Goal: Download file/media

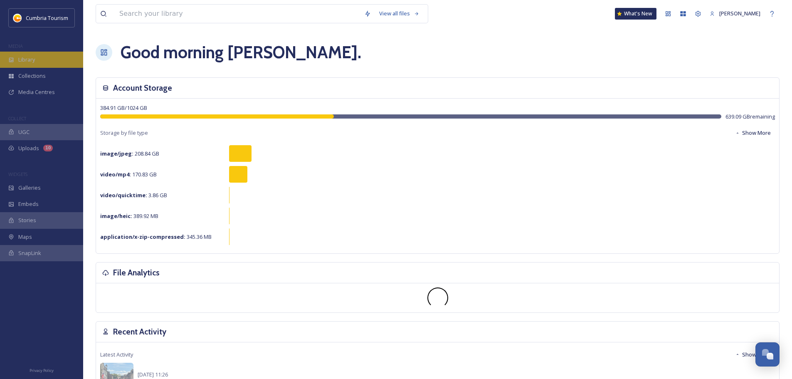
click at [32, 57] on span "Library" at bounding box center [26, 60] width 17 height 8
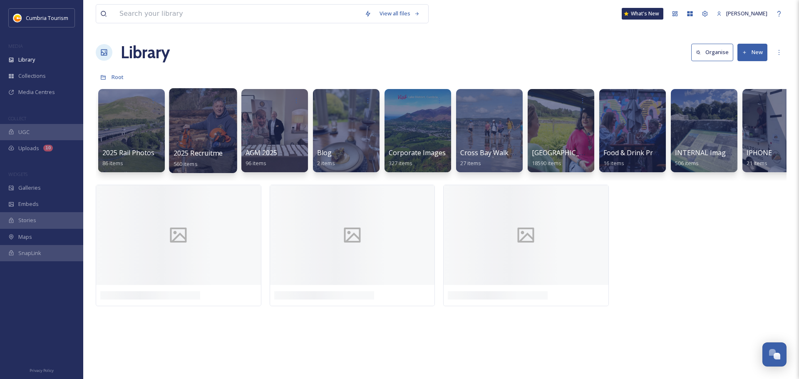
click at [192, 127] on div at bounding box center [203, 130] width 68 height 85
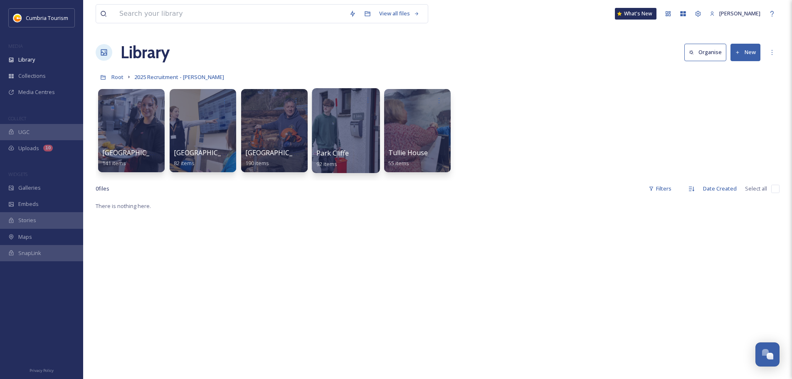
click at [344, 118] on div at bounding box center [346, 130] width 68 height 85
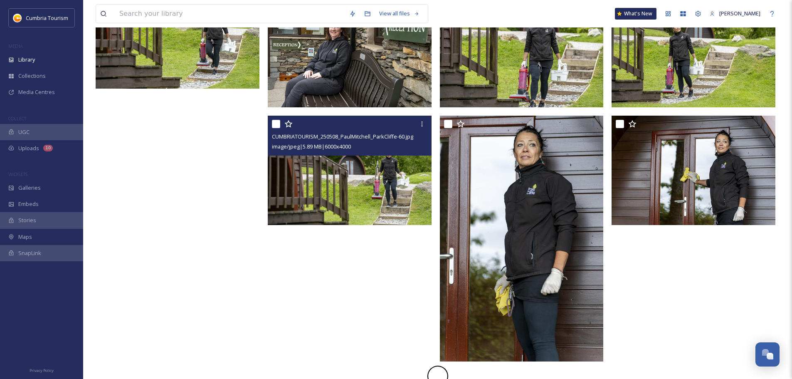
scroll to position [1200, 0]
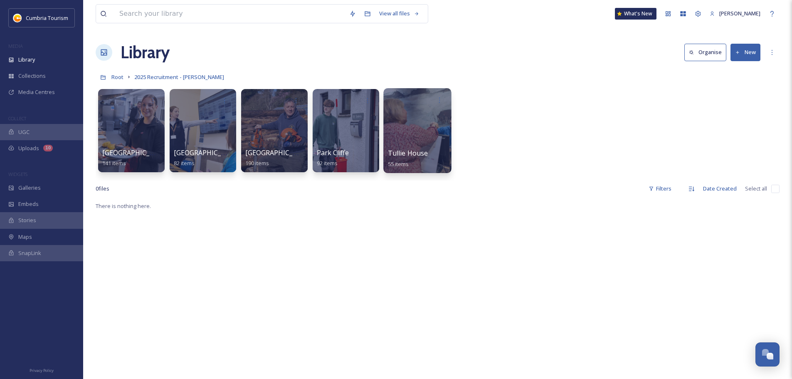
click at [410, 106] on div at bounding box center [417, 99] width 59 height 15
click at [415, 144] on div at bounding box center [417, 130] width 68 height 85
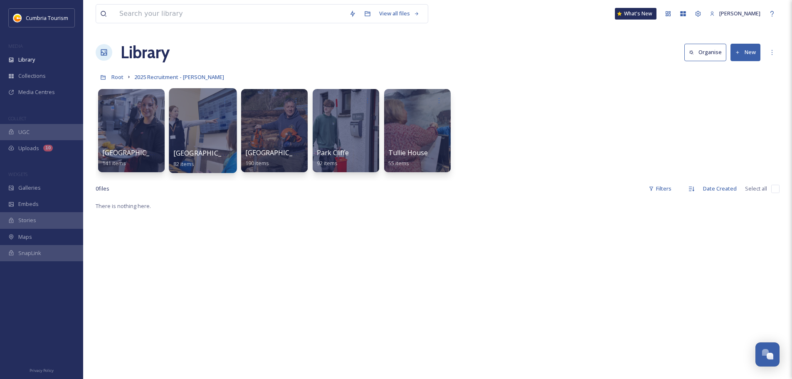
click at [212, 128] on div at bounding box center [203, 130] width 68 height 85
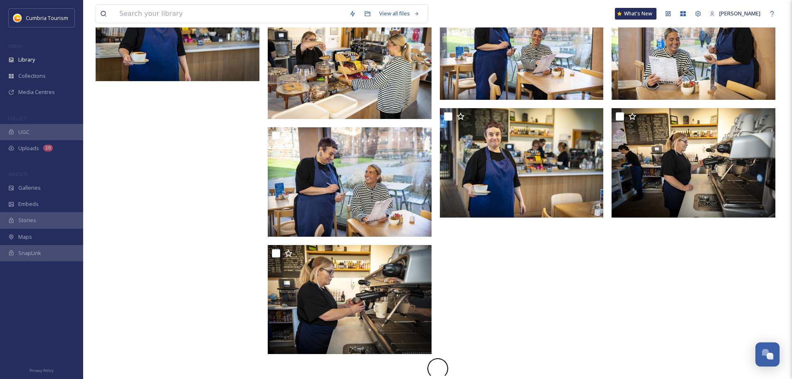
scroll to position [1200, 0]
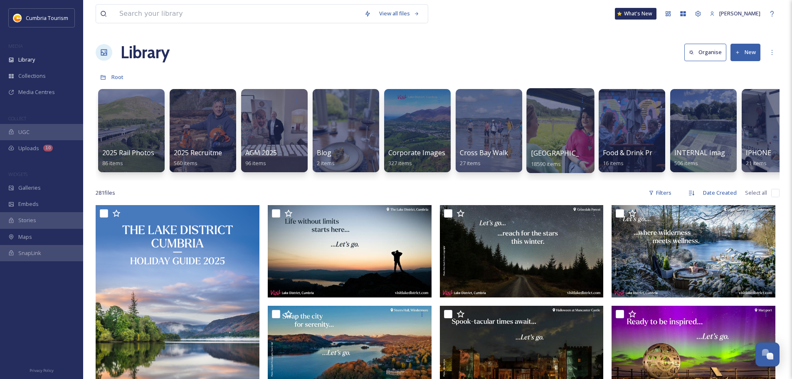
click at [565, 124] on div at bounding box center [561, 130] width 68 height 85
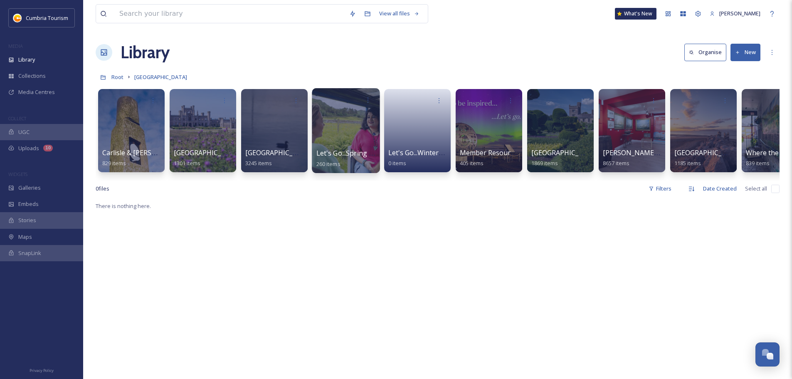
click at [355, 123] on div at bounding box center [346, 130] width 68 height 85
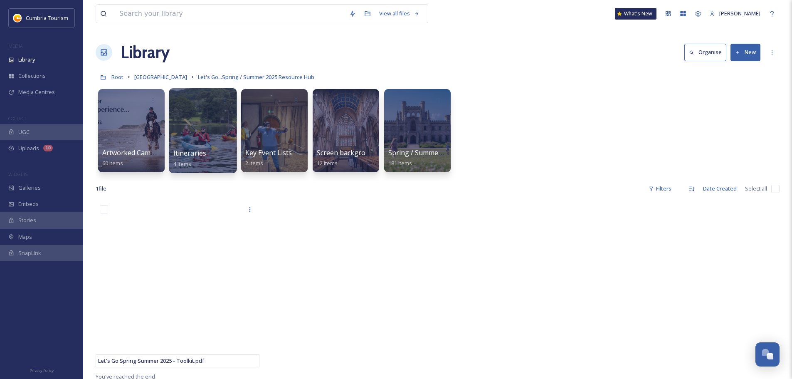
click at [212, 111] on div at bounding box center [203, 130] width 68 height 85
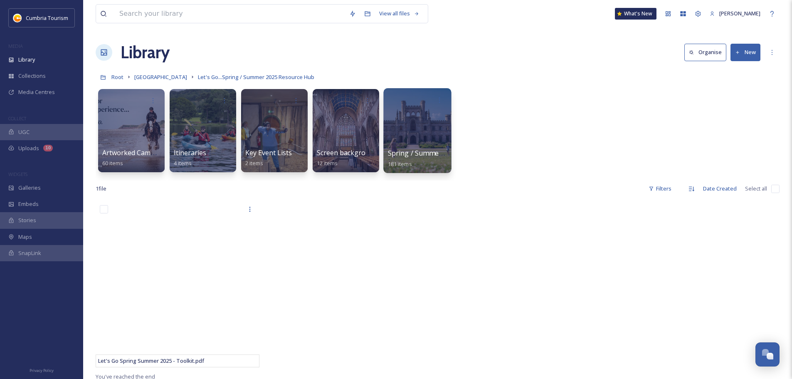
click at [410, 130] on div at bounding box center [417, 130] width 68 height 85
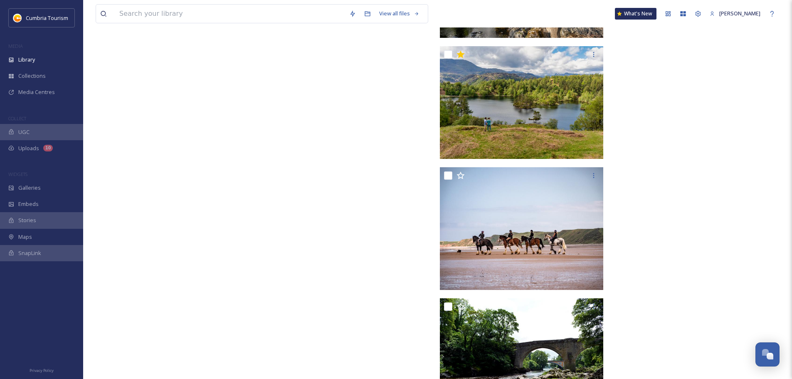
scroll to position [6946, 0]
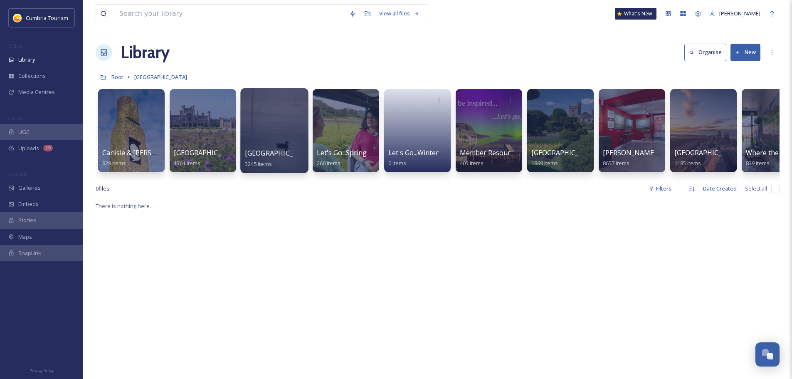
click at [272, 140] on div at bounding box center [274, 130] width 68 height 85
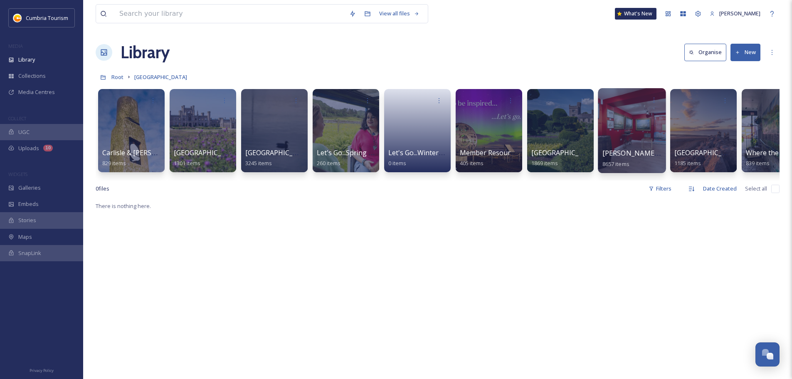
click at [639, 137] on div at bounding box center [632, 130] width 68 height 85
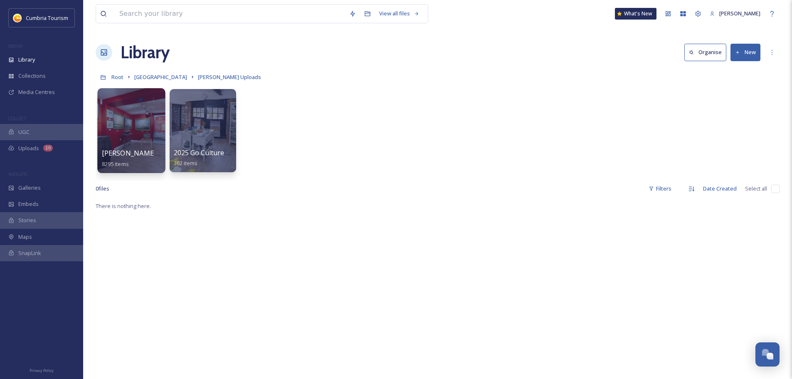
click at [126, 132] on div at bounding box center [131, 130] width 68 height 85
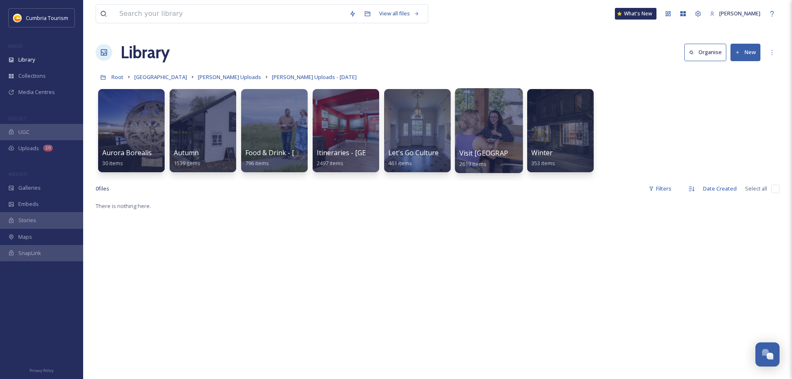
click at [478, 113] on div at bounding box center [489, 130] width 68 height 85
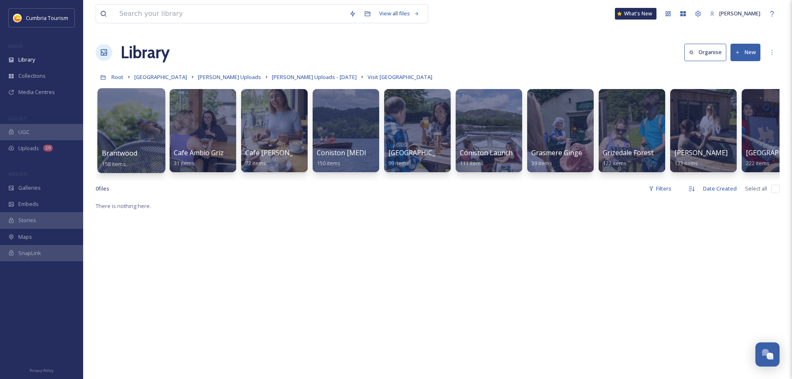
click at [139, 119] on div at bounding box center [131, 130] width 68 height 85
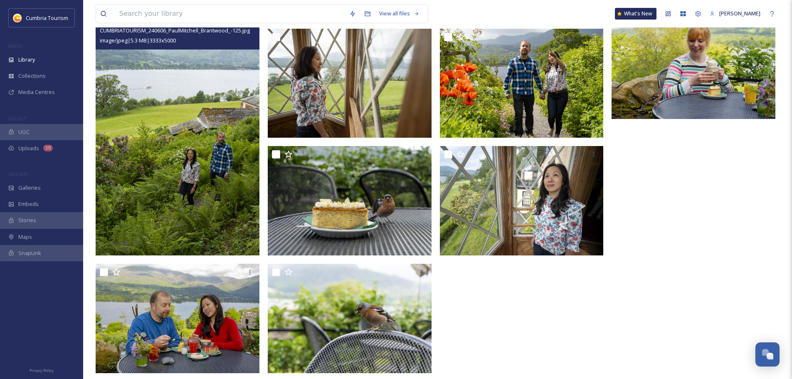
scroll to position [6218, 0]
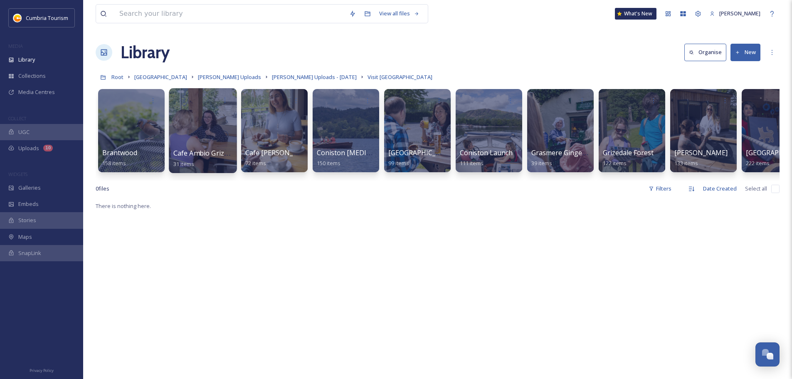
click at [213, 116] on div at bounding box center [203, 130] width 68 height 85
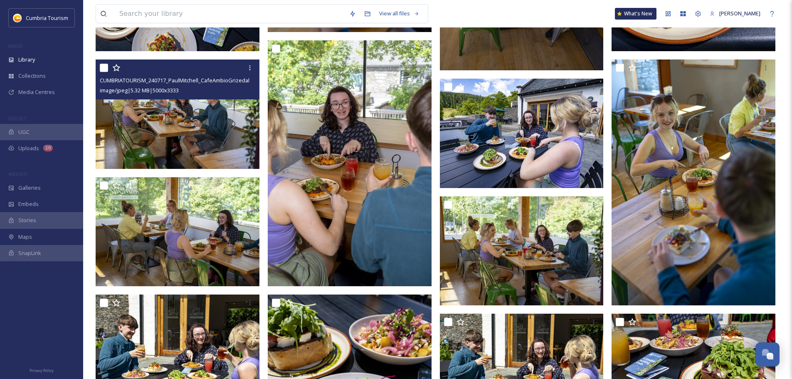
scroll to position [1090, 0]
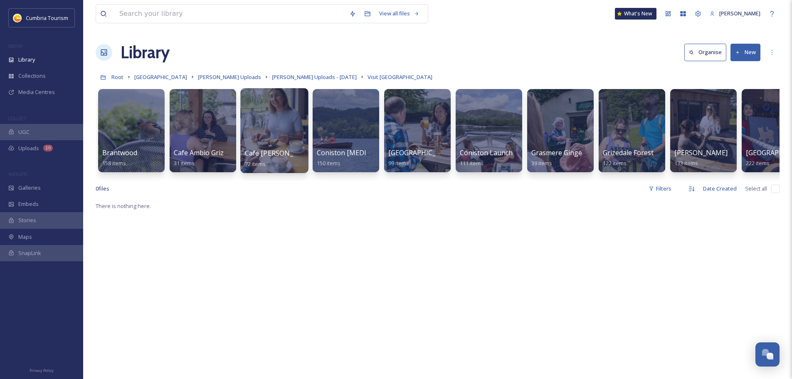
click at [284, 104] on div at bounding box center [274, 99] width 59 height 15
click at [270, 138] on div at bounding box center [274, 130] width 68 height 85
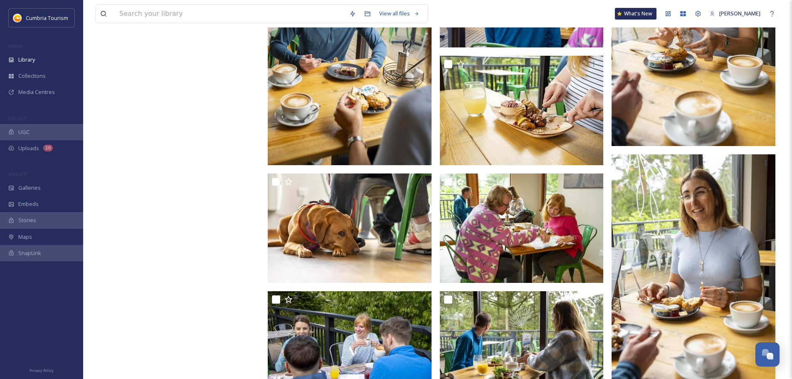
scroll to position [2403, 0]
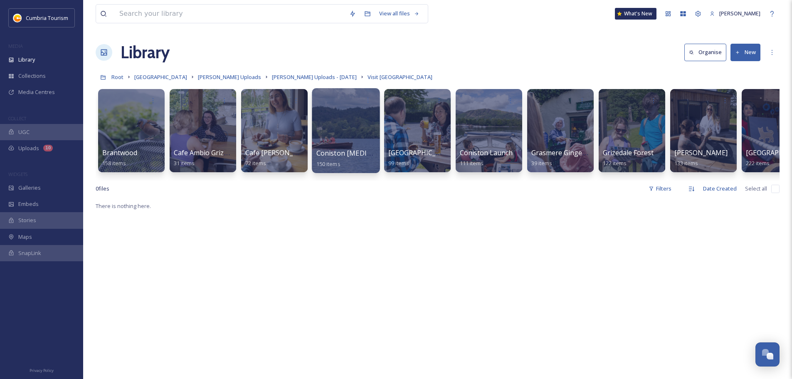
click at [334, 121] on div at bounding box center [346, 130] width 68 height 85
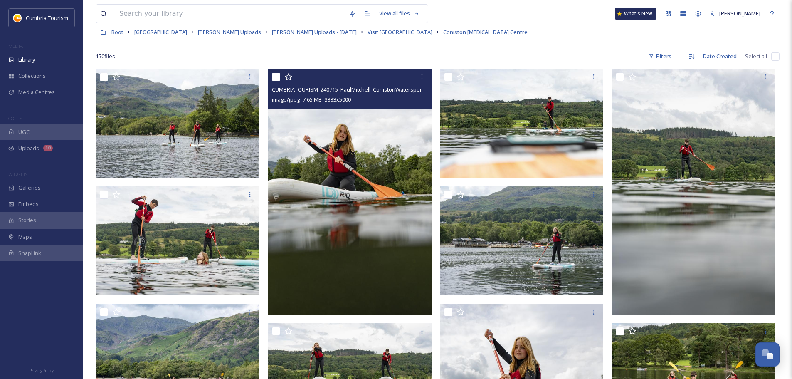
scroll to position [166, 0]
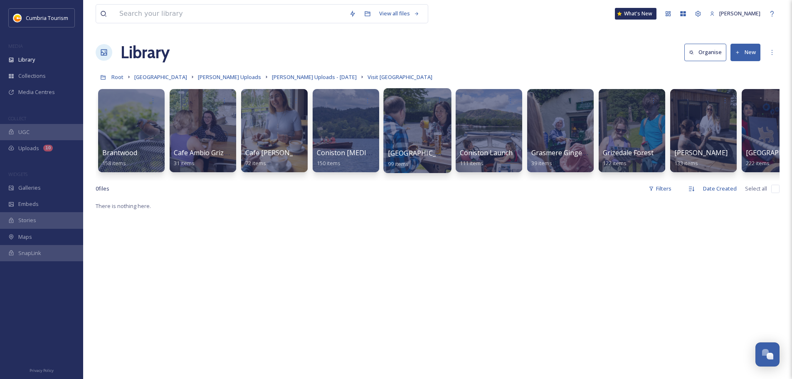
click at [431, 127] on div at bounding box center [417, 130] width 68 height 85
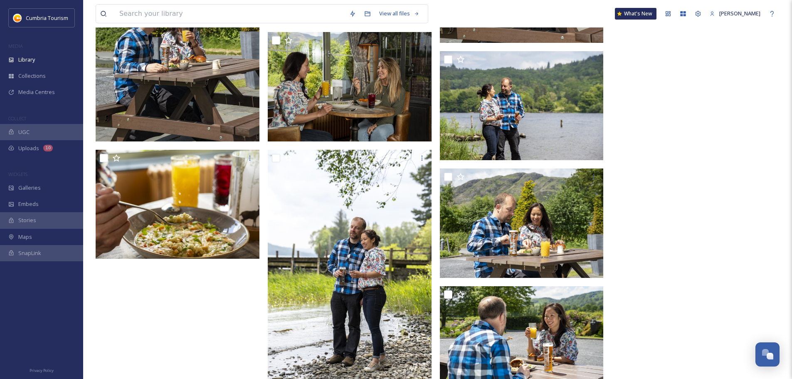
scroll to position [3909, 0]
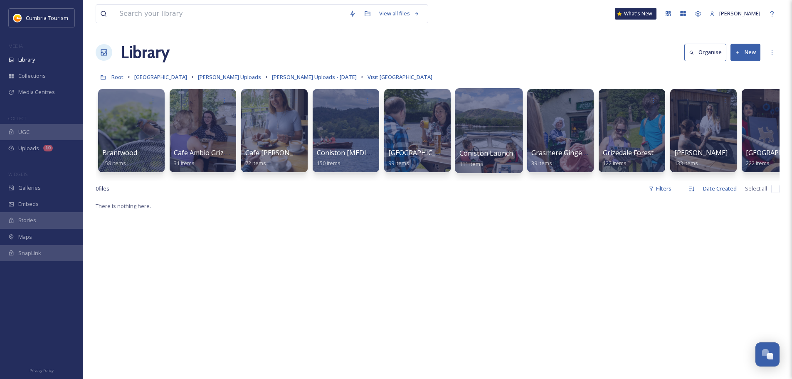
click at [502, 129] on div at bounding box center [489, 130] width 68 height 85
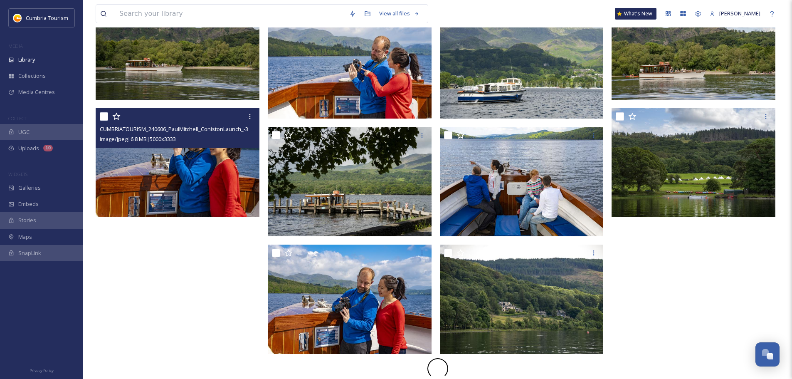
scroll to position [476, 0]
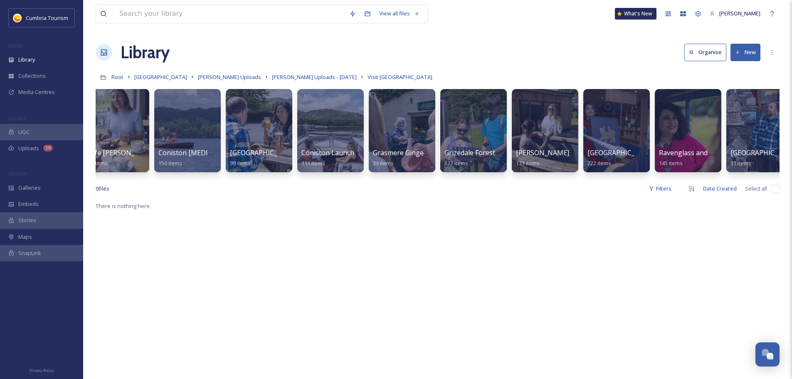
scroll to position [0, 186]
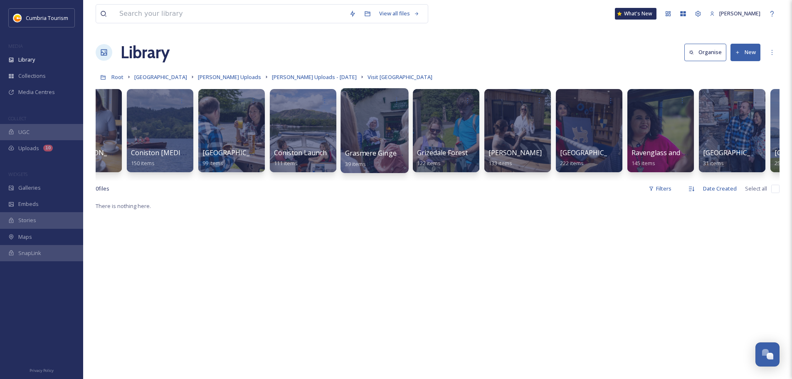
click at [393, 143] on div at bounding box center [375, 130] width 68 height 85
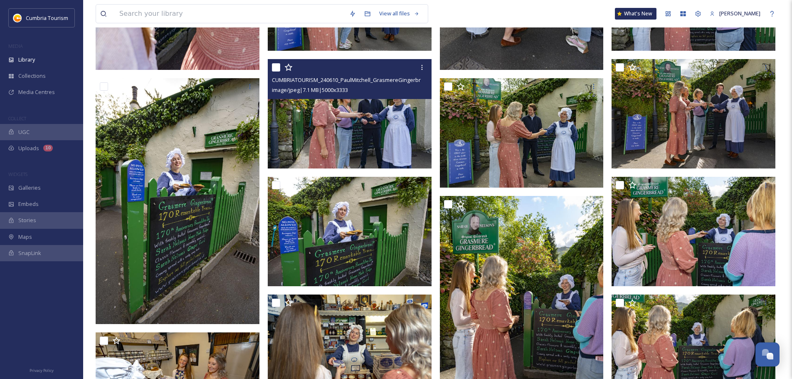
scroll to position [291, 0]
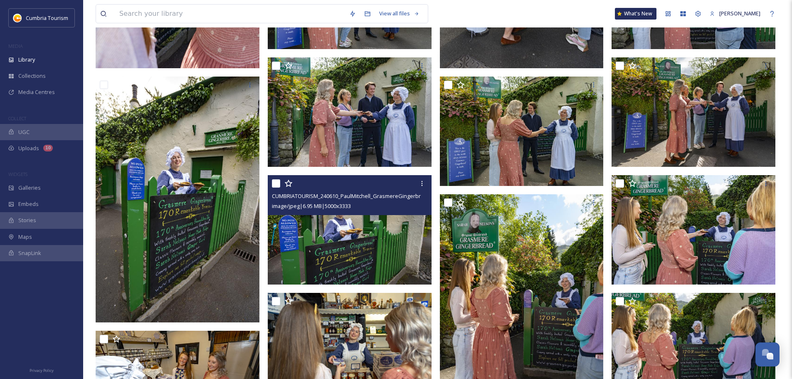
click at [387, 229] on img at bounding box center [350, 229] width 164 height 109
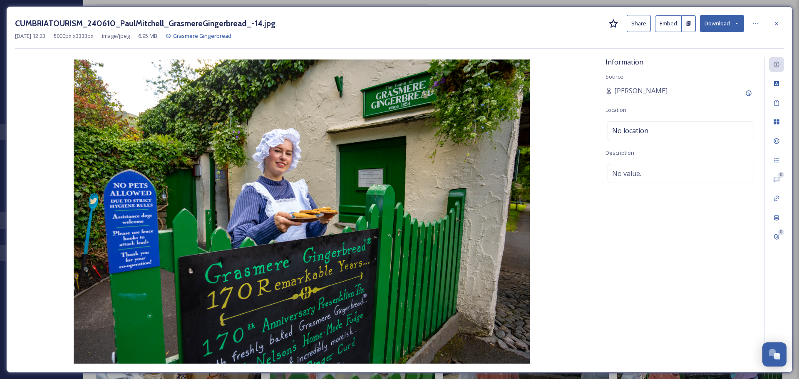
click at [727, 17] on button "Download" at bounding box center [722, 23] width 44 height 17
click at [687, 41] on span "Download Original (5000 x 3333)" at bounding box center [699, 43] width 79 height 8
click at [770, 27] on div at bounding box center [776, 23] width 15 height 15
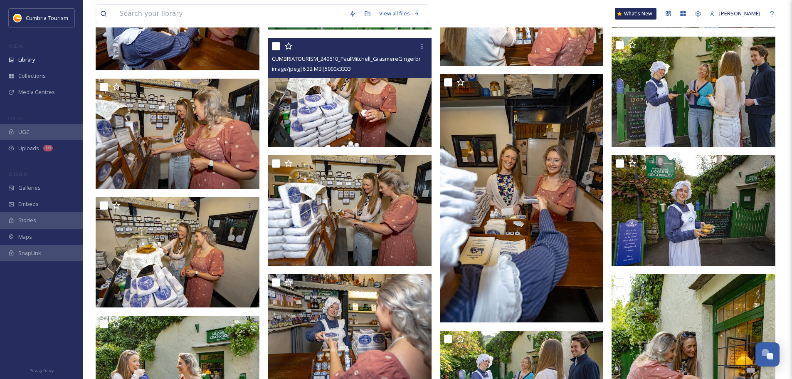
scroll to position [790, 0]
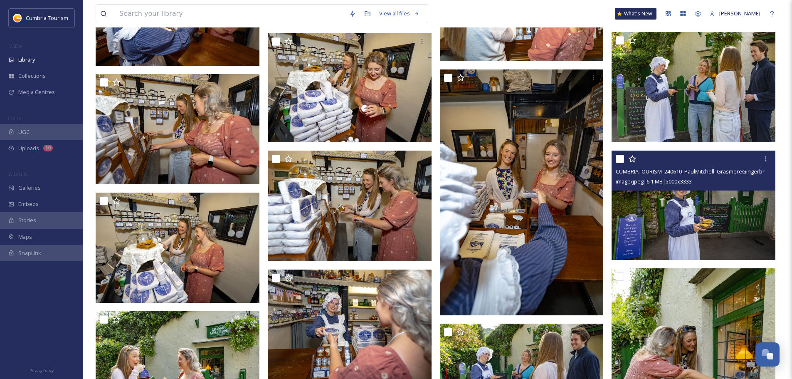
click at [692, 184] on span "image/jpeg | 6.1 MB | 5000 x 3333" at bounding box center [654, 181] width 76 height 7
click at [700, 204] on img at bounding box center [694, 205] width 164 height 109
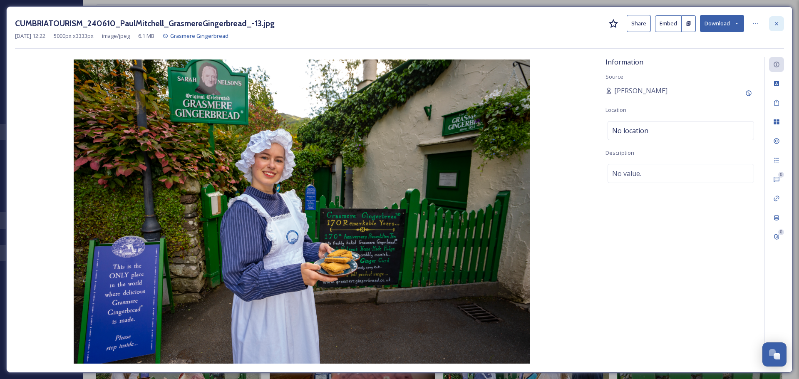
click at [780, 23] on div at bounding box center [776, 23] width 15 height 15
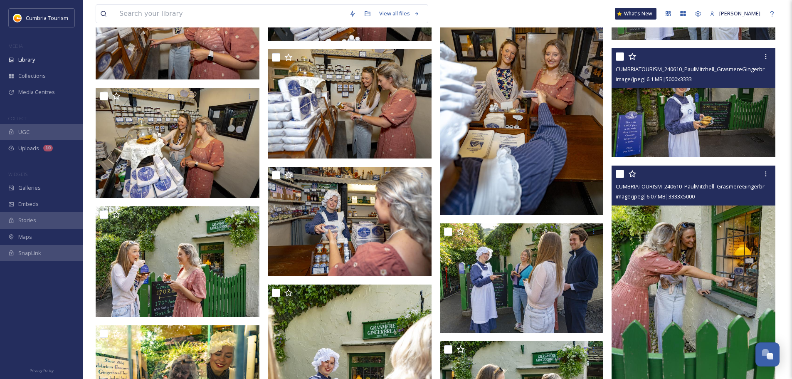
scroll to position [794, 0]
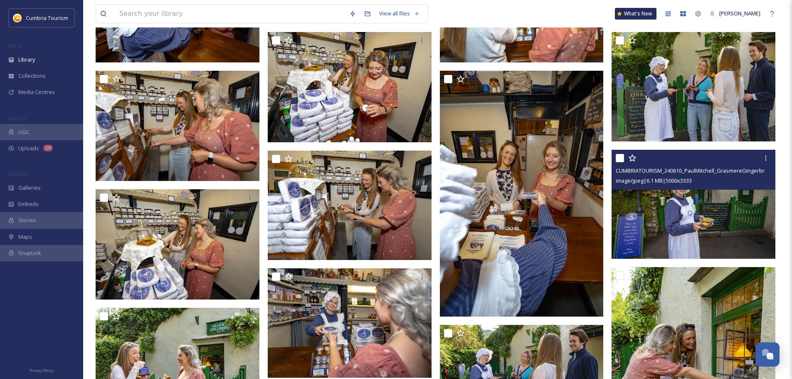
click at [701, 226] on img at bounding box center [694, 203] width 164 height 109
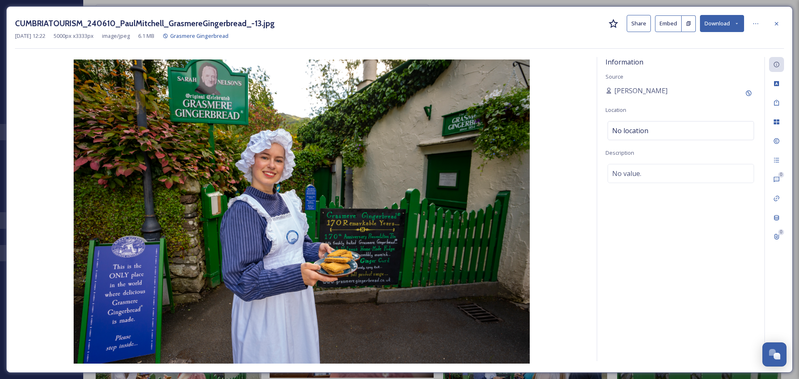
click at [729, 26] on button "Download" at bounding box center [722, 23] width 44 height 17
click at [673, 47] on span "Download Original (5000 x 3333)" at bounding box center [699, 43] width 79 height 8
click at [776, 21] on icon at bounding box center [776, 23] width 7 height 7
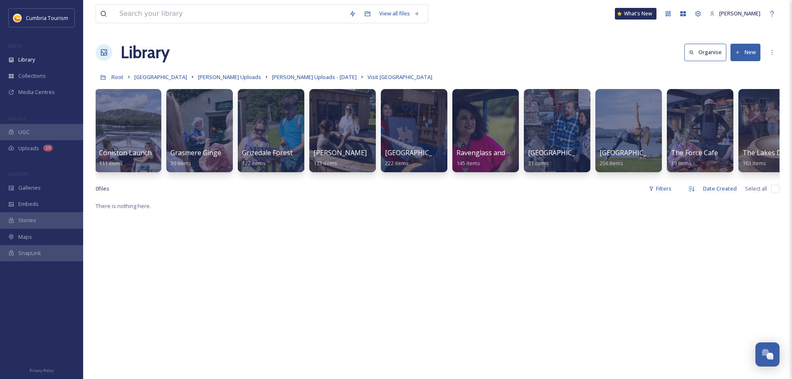
scroll to position [0, 417]
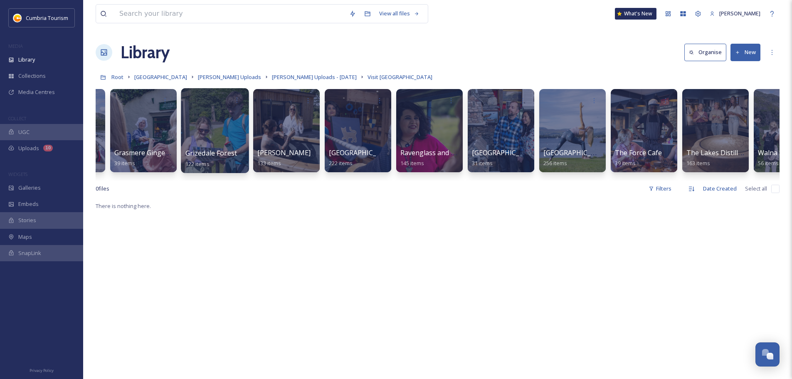
click at [219, 114] on div at bounding box center [215, 130] width 68 height 85
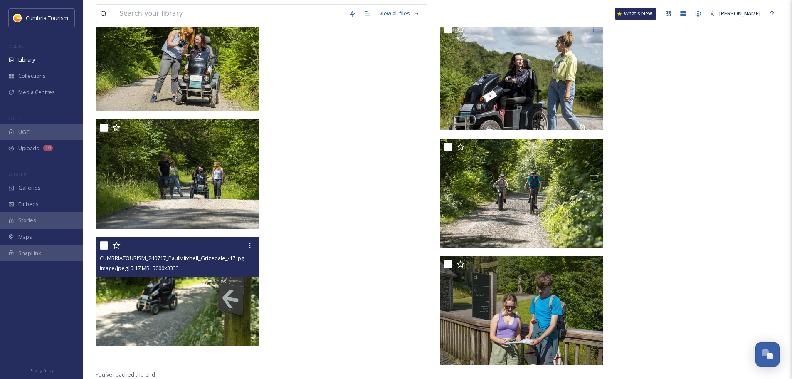
scroll to position [3950, 0]
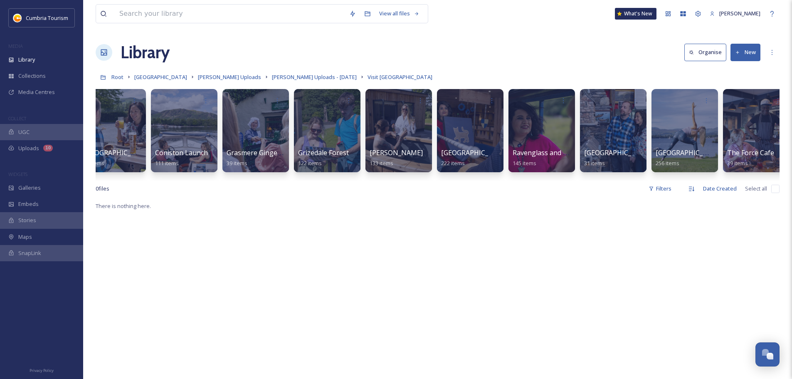
scroll to position [0, 312]
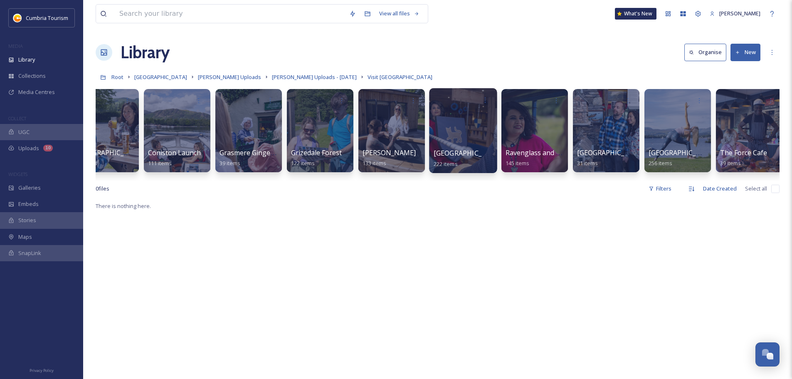
click at [471, 141] on div at bounding box center [463, 130] width 68 height 85
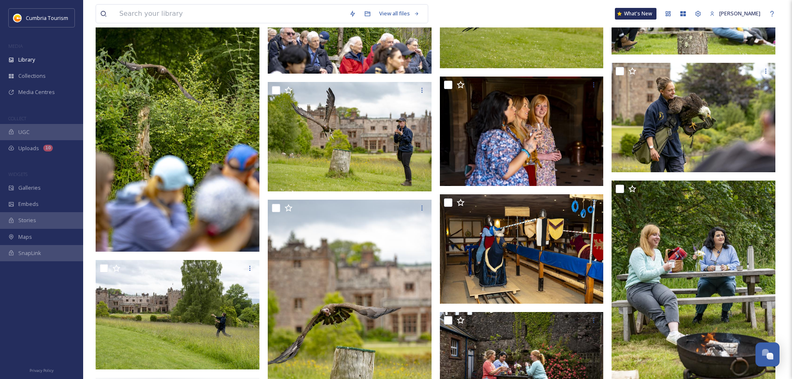
scroll to position [6322, 0]
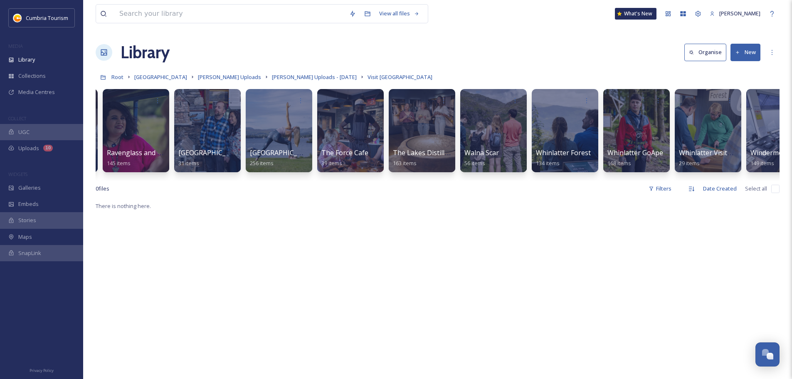
scroll to position [0, 742]
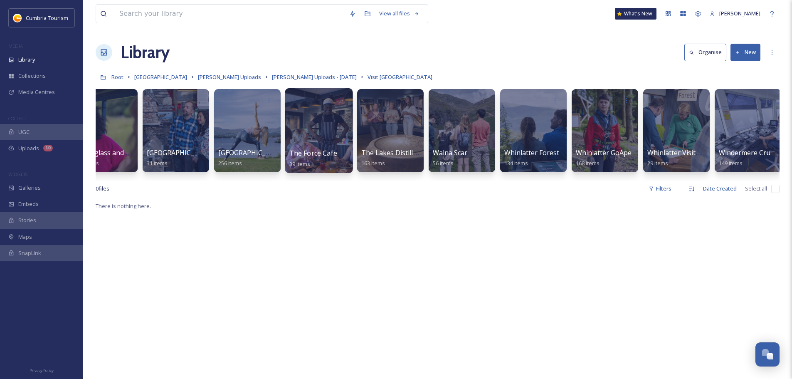
click at [335, 119] on div at bounding box center [319, 130] width 68 height 85
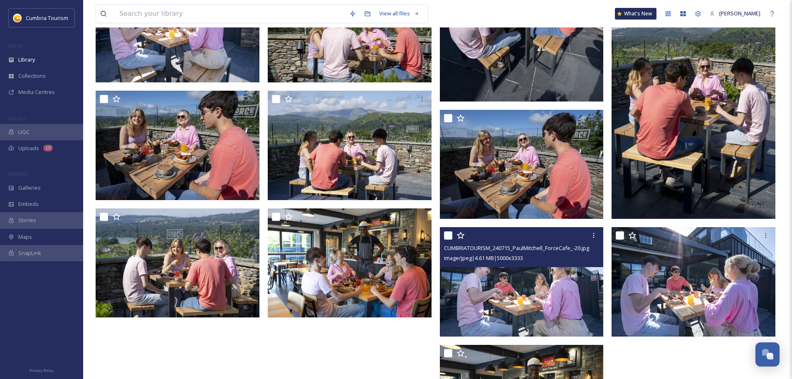
scroll to position [1118, 0]
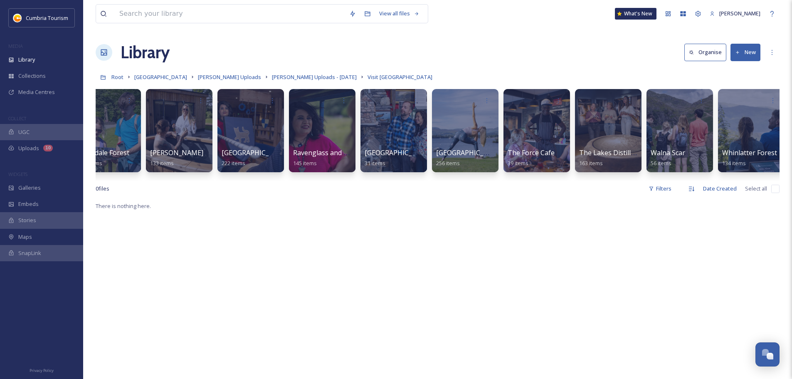
scroll to position [0, 602]
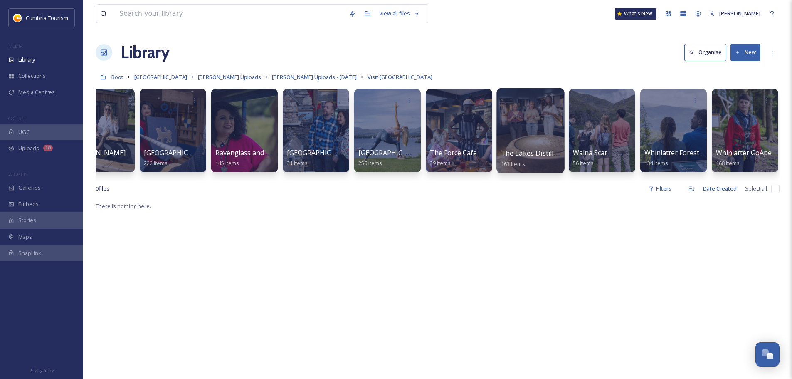
click at [552, 130] on div at bounding box center [531, 130] width 68 height 85
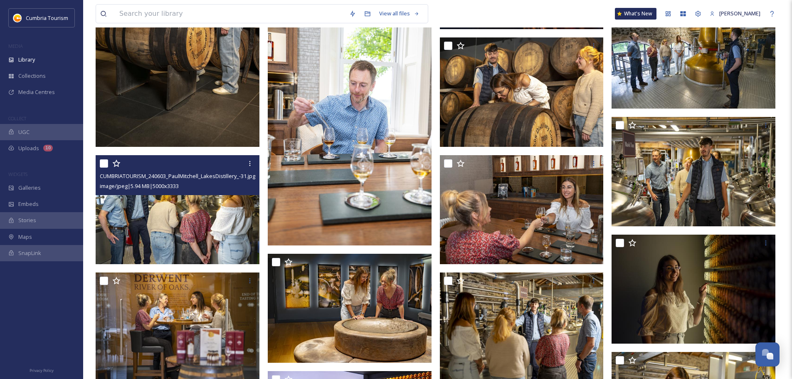
scroll to position [3078, 0]
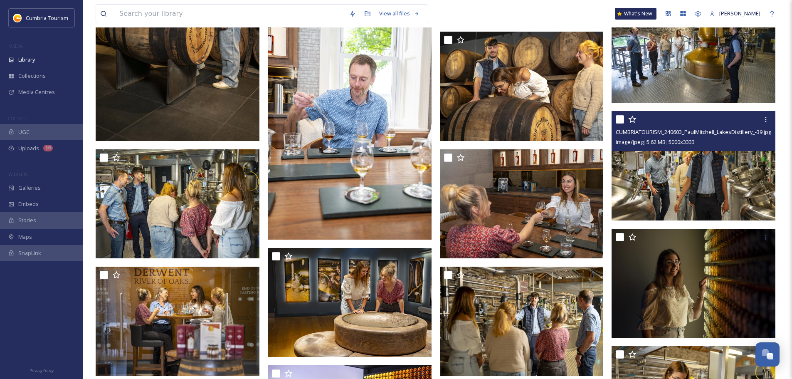
click at [692, 171] on img at bounding box center [694, 165] width 164 height 109
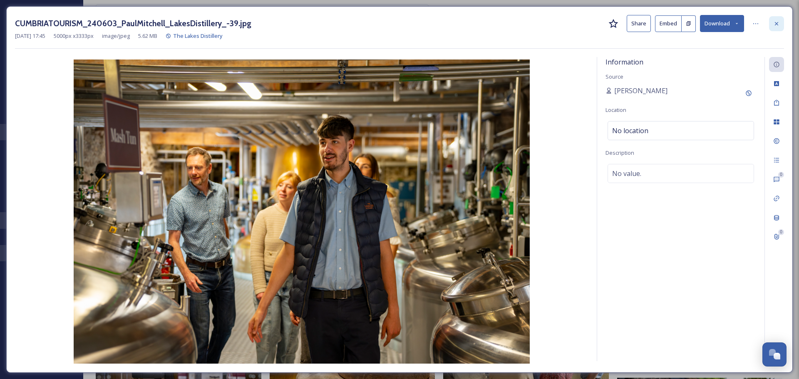
click at [780, 28] on div at bounding box center [776, 23] width 15 height 15
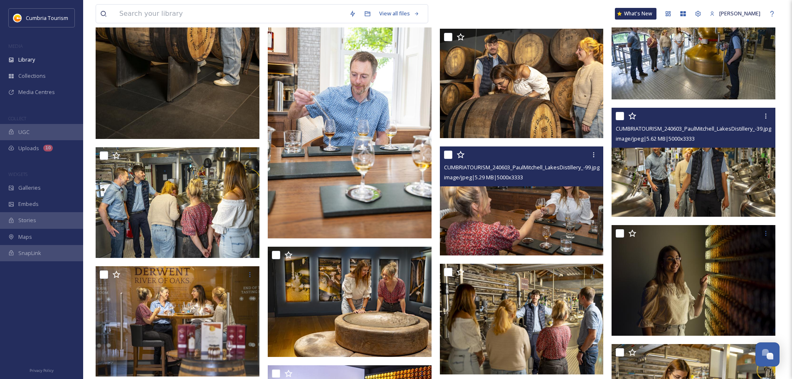
scroll to position [3202, 0]
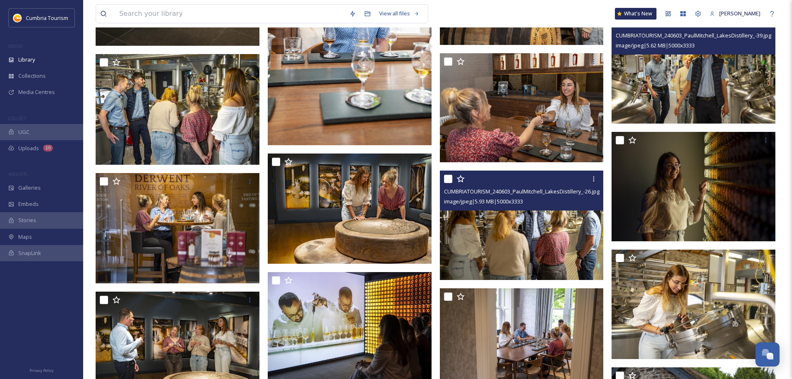
click at [556, 242] on img at bounding box center [522, 225] width 164 height 109
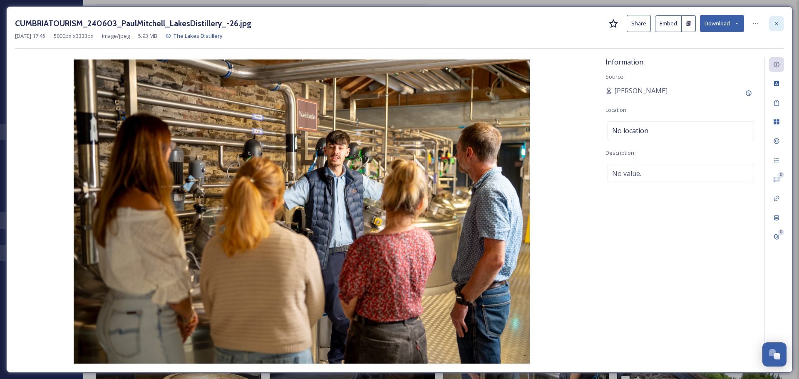
click at [778, 25] on icon at bounding box center [775, 23] width 3 height 3
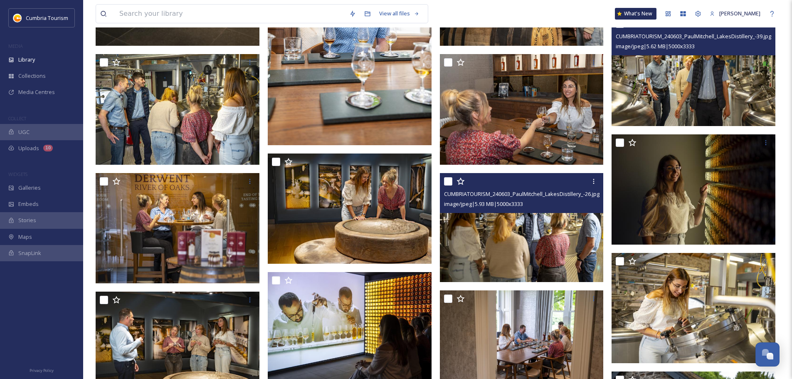
click at [724, 64] on img at bounding box center [695, 70] width 166 height 111
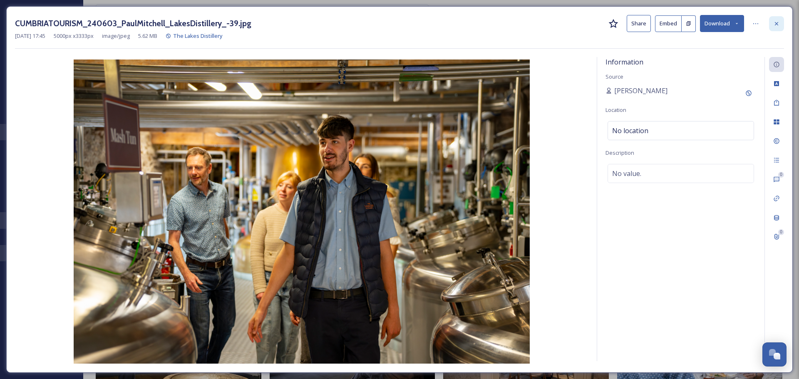
click at [781, 28] on div at bounding box center [776, 23] width 15 height 15
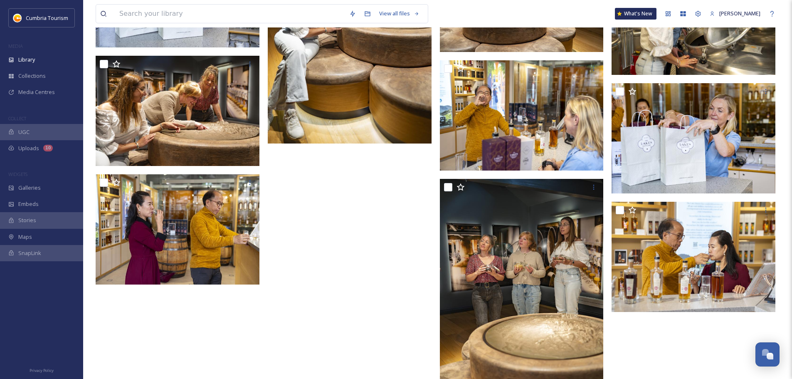
scroll to position [5427, 0]
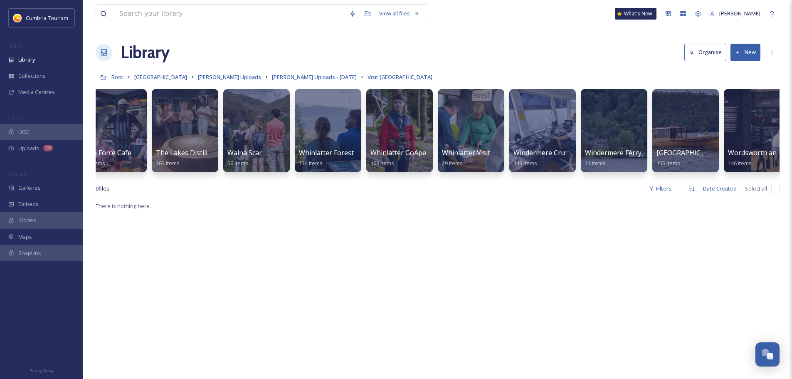
scroll to position [0, 961]
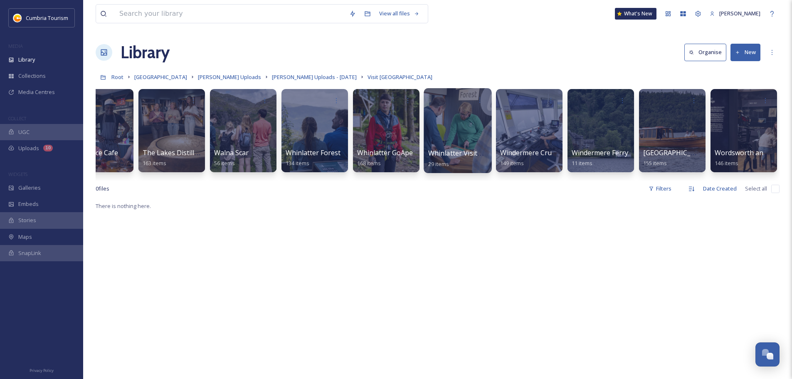
click at [470, 127] on div at bounding box center [458, 130] width 68 height 85
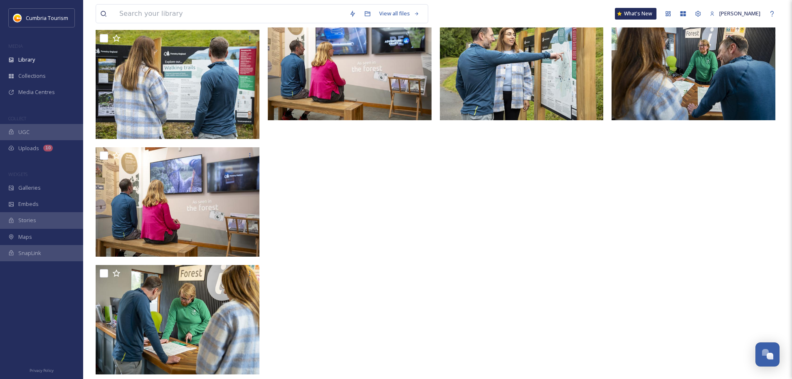
scroll to position [818, 0]
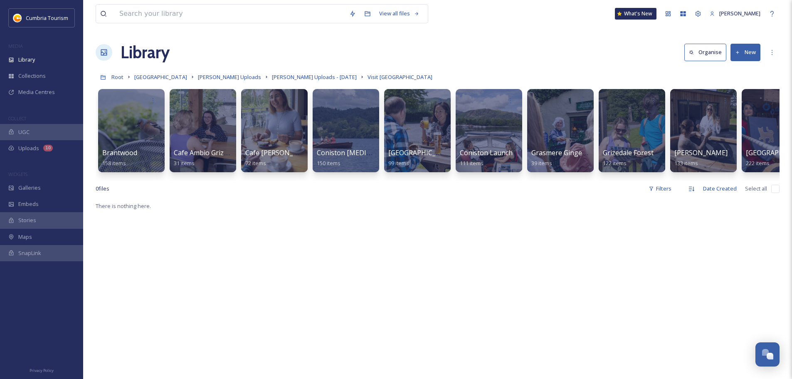
scroll to position [0, 961]
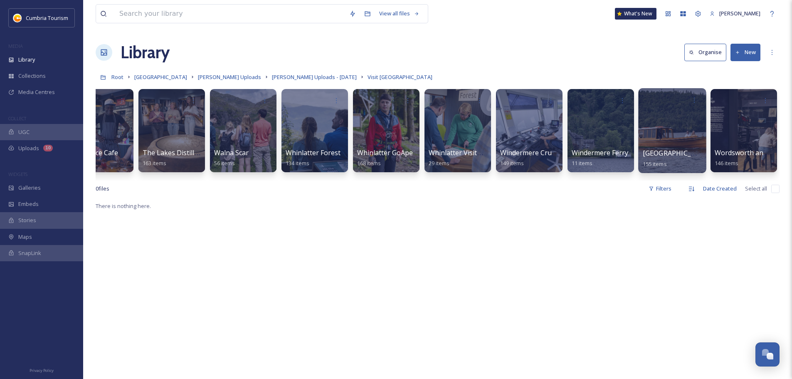
click at [687, 109] on div at bounding box center [672, 130] width 68 height 85
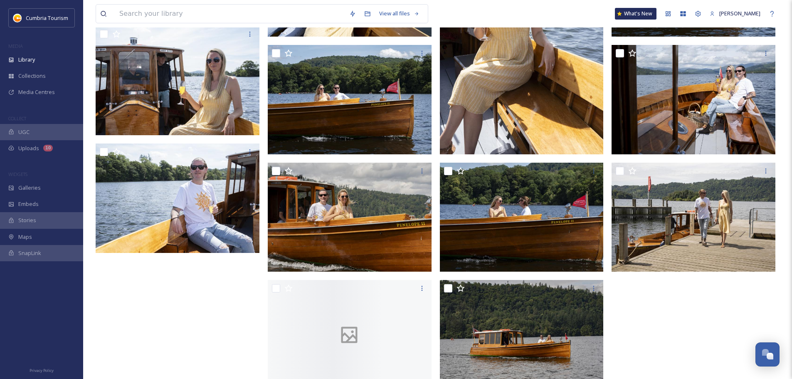
scroll to position [5144, 0]
